Goal: Book appointment/travel/reservation

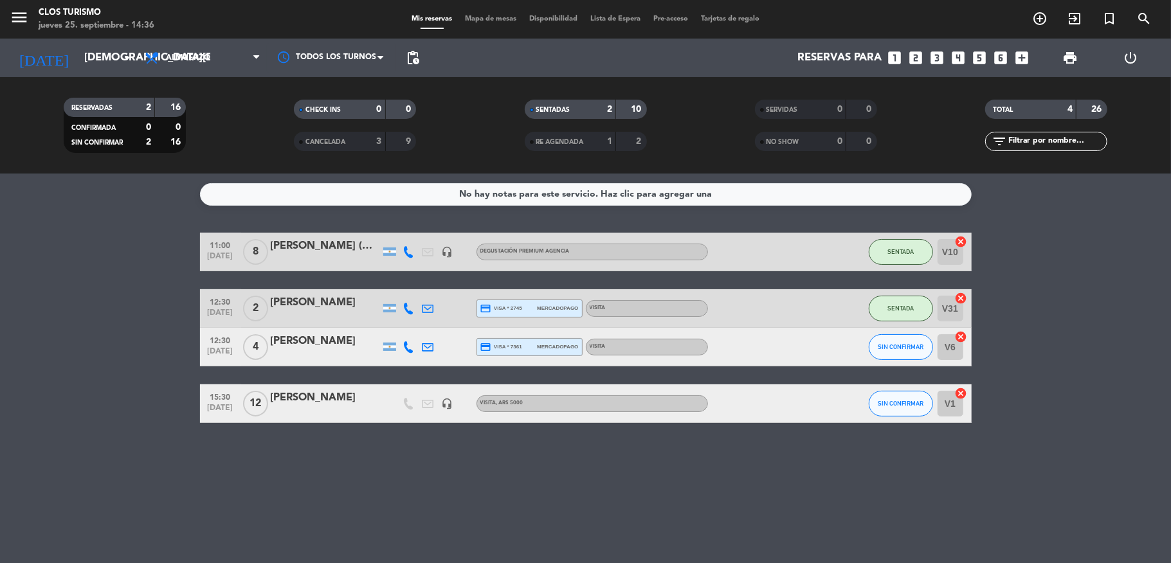
click at [109, 58] on input "[DEMOGRAPHIC_DATA][DATE]" at bounding box center [147, 58] width 139 height 25
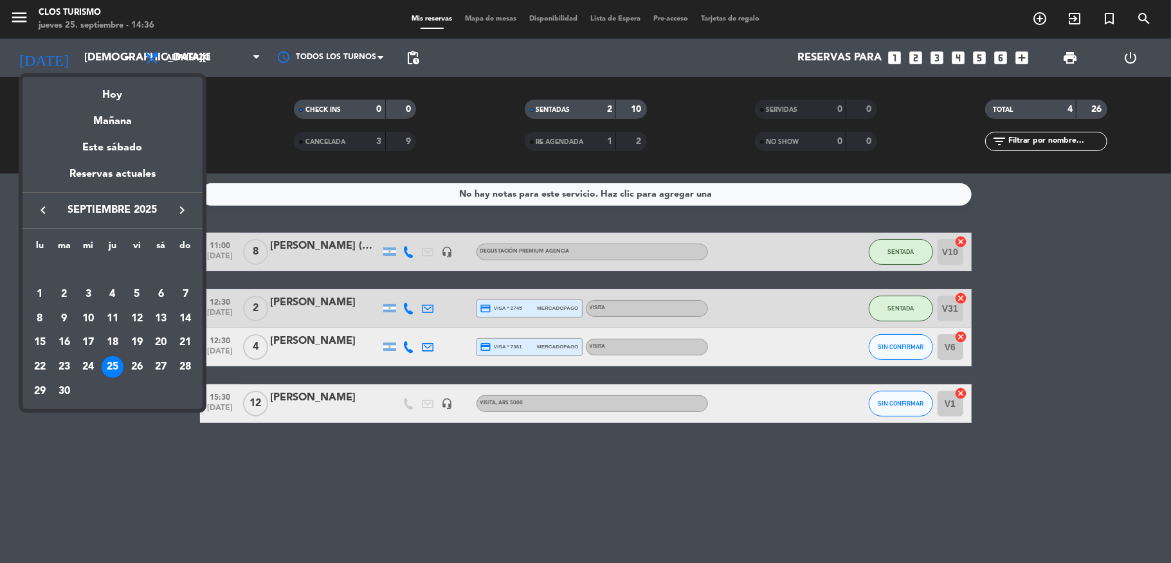
click at [176, 203] on icon "keyboard_arrow_right" at bounding box center [181, 210] width 15 height 15
click at [109, 343] on div "20" at bounding box center [113, 343] width 22 height 22
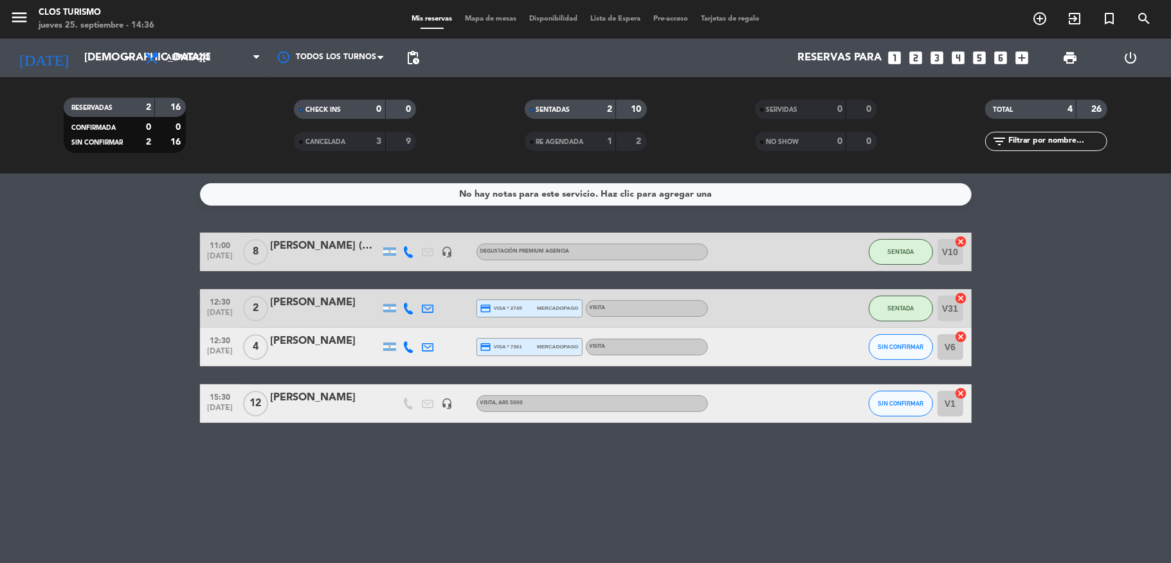
type input "[DEMOGRAPHIC_DATA][DATE]"
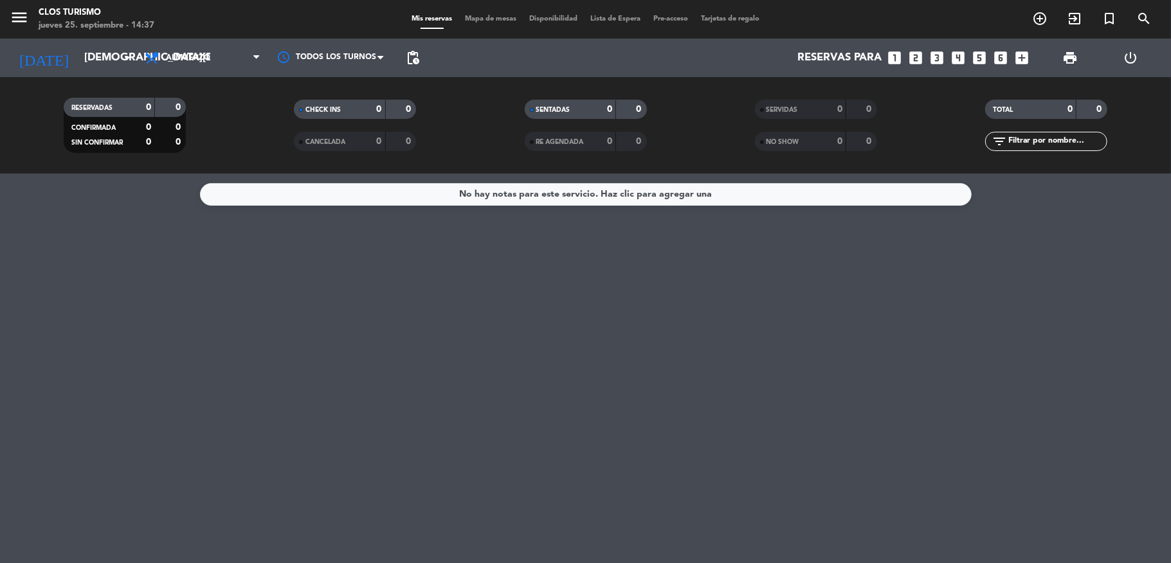
click at [917, 57] on icon "looks_two" at bounding box center [916, 58] width 17 height 17
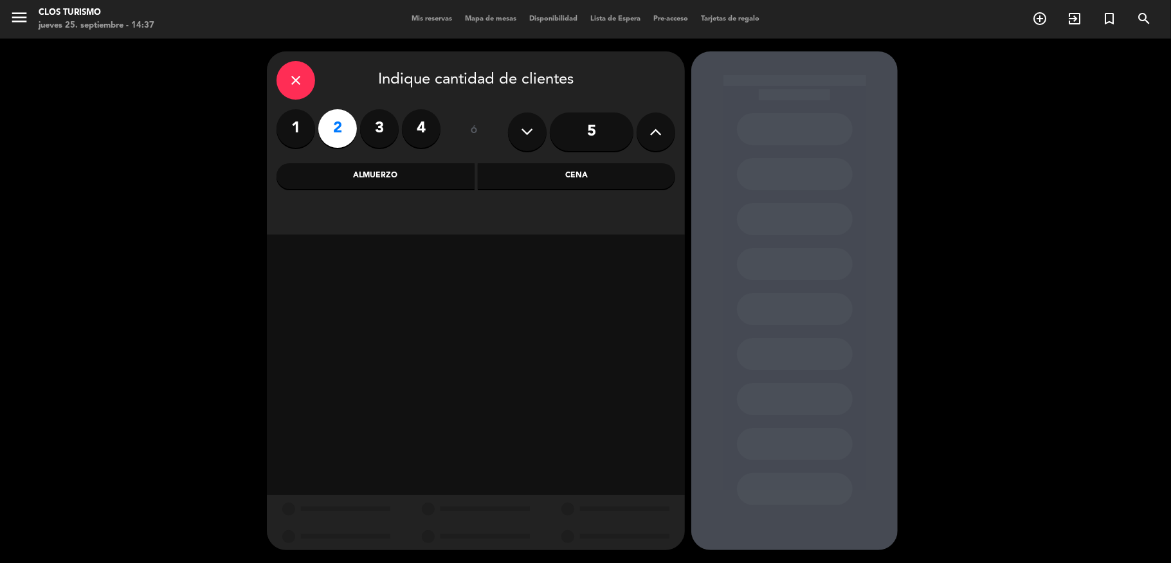
click at [389, 163] on div "Almuerzo" at bounding box center [376, 176] width 198 height 26
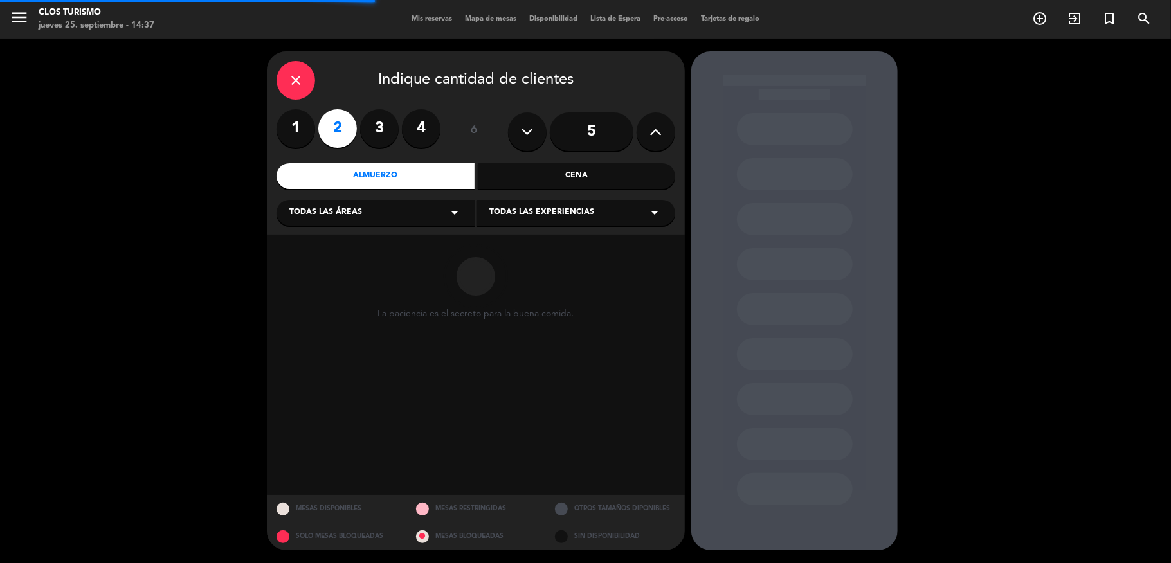
click at [513, 217] on span "Todas las experiencias" at bounding box center [542, 212] width 105 height 13
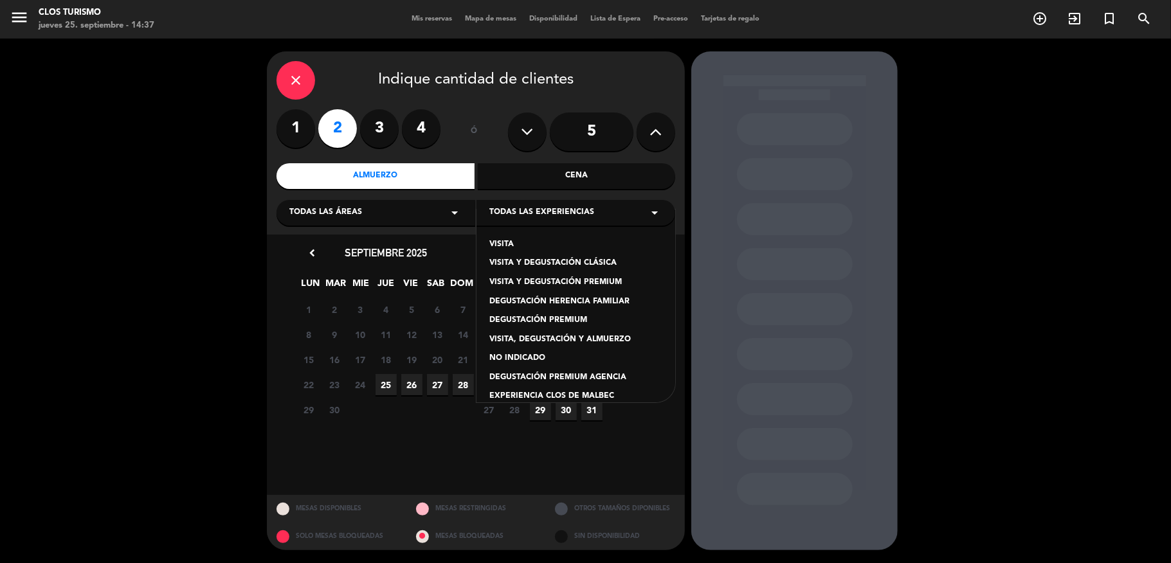
click at [295, 80] on icon "close" at bounding box center [295, 80] width 15 height 15
